Goal: Task Accomplishment & Management: Complete application form

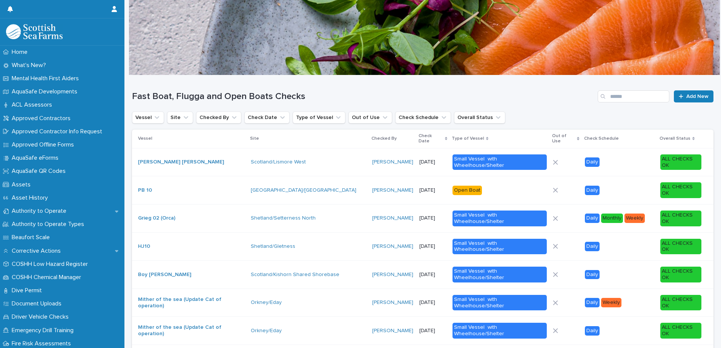
scroll to position [540, 0]
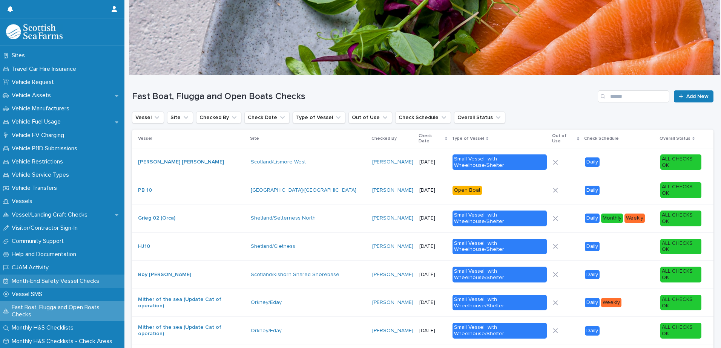
click at [66, 280] on p "Month-End Safety Vessel Checks" at bounding box center [57, 281] width 97 height 7
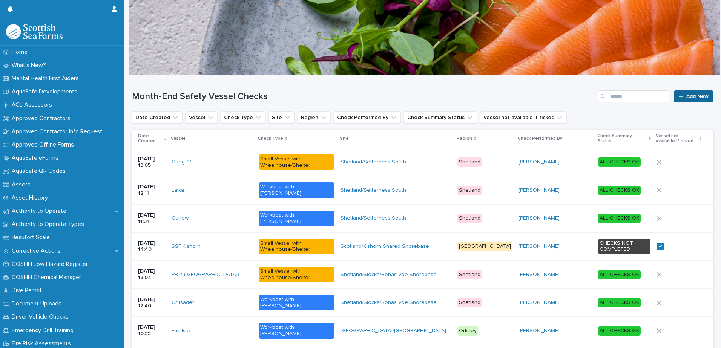
click at [686, 96] on span "Add New" at bounding box center [697, 96] width 22 height 5
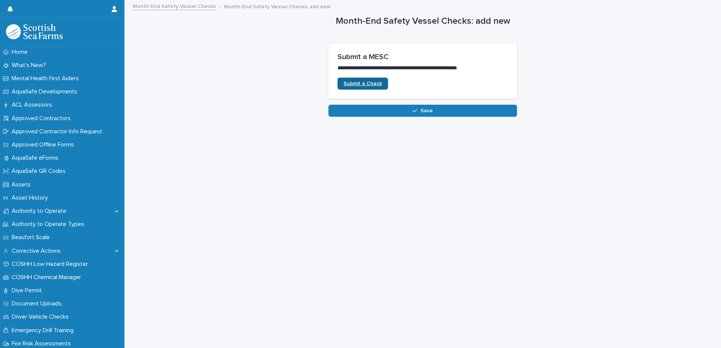
click at [346, 84] on span "Submit a Check" at bounding box center [363, 83] width 38 height 5
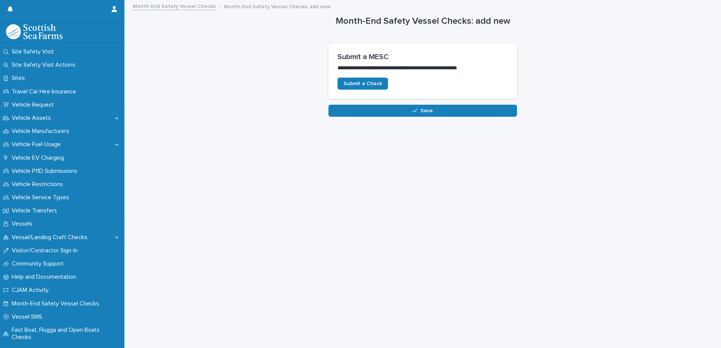
scroll to position [518, 0]
click at [72, 299] on div "Month-End Safety Vessel Checks" at bounding box center [62, 303] width 124 height 13
